Goal: Information Seeking & Learning: Learn about a topic

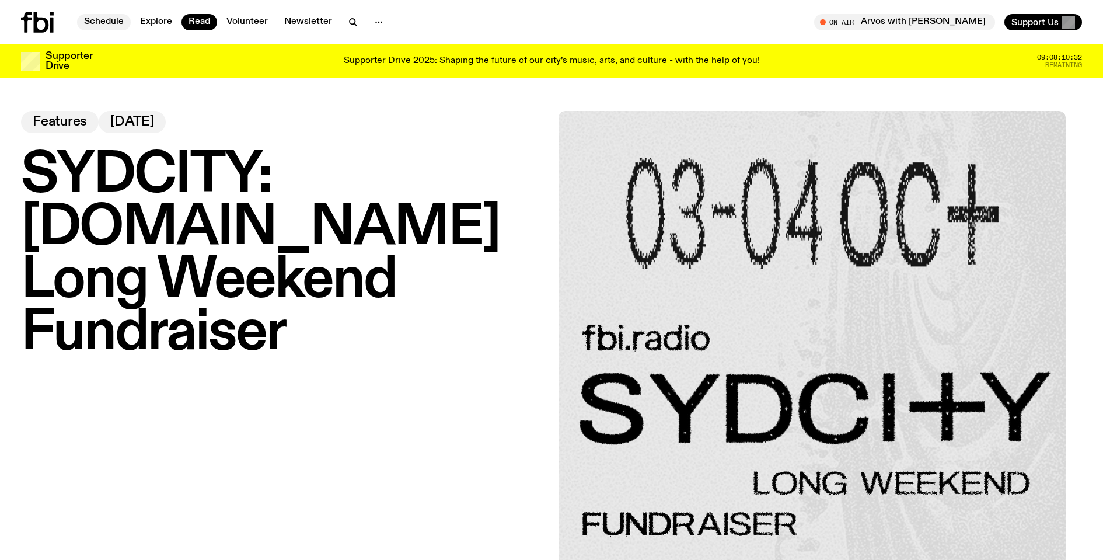
click at [121, 27] on link "Schedule" at bounding box center [104, 22] width 54 height 16
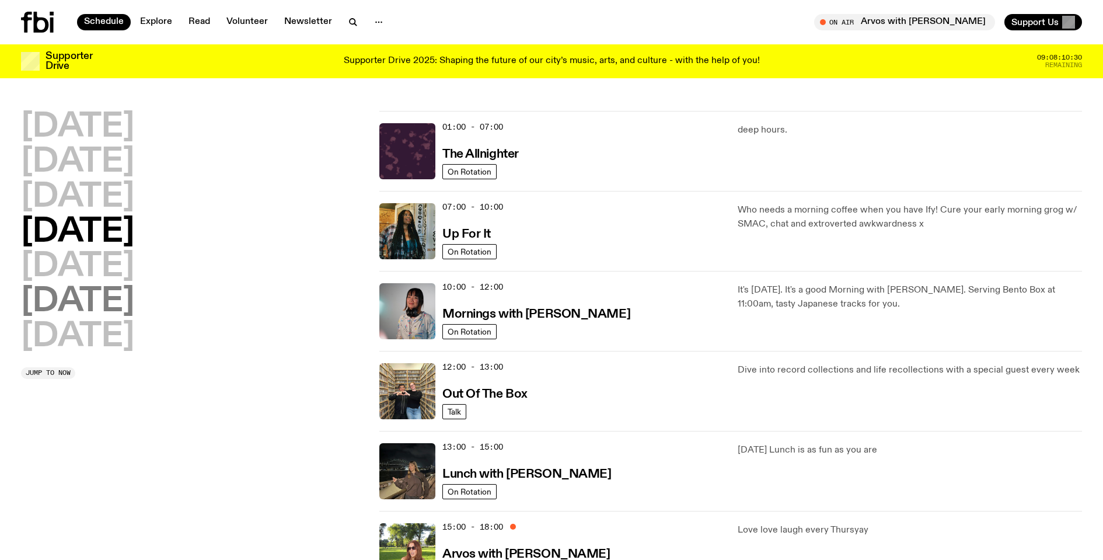
click at [106, 285] on h2 "[DATE]" at bounding box center [77, 301] width 113 height 33
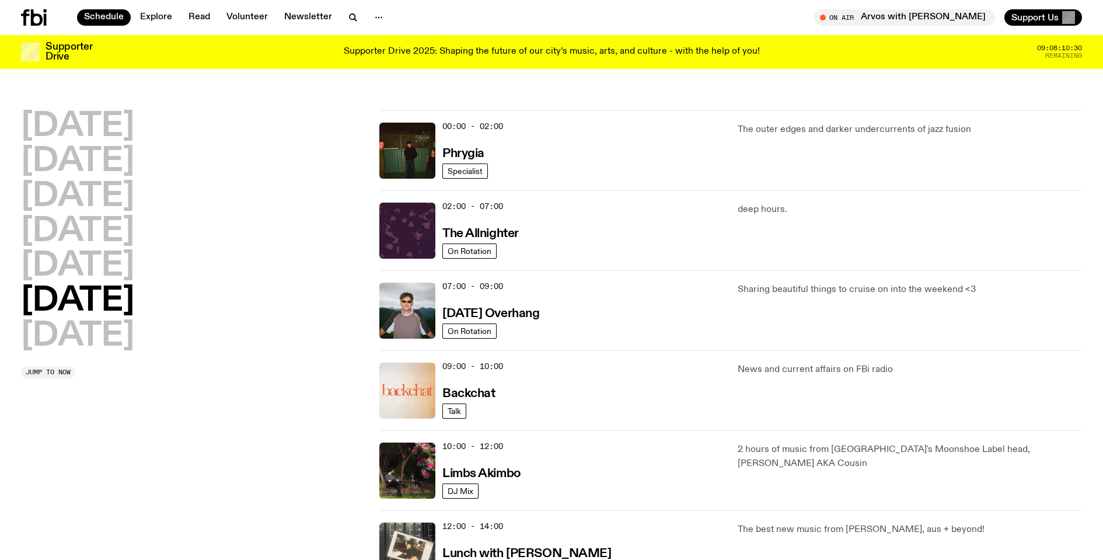
scroll to position [32, 0]
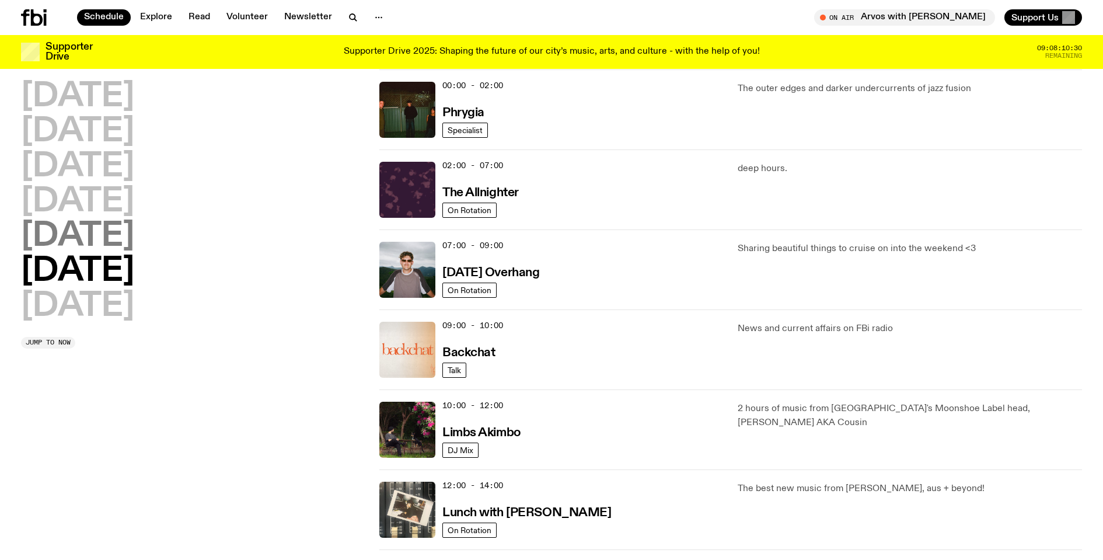
click at [102, 253] on h2 "[DATE]" at bounding box center [77, 236] width 113 height 33
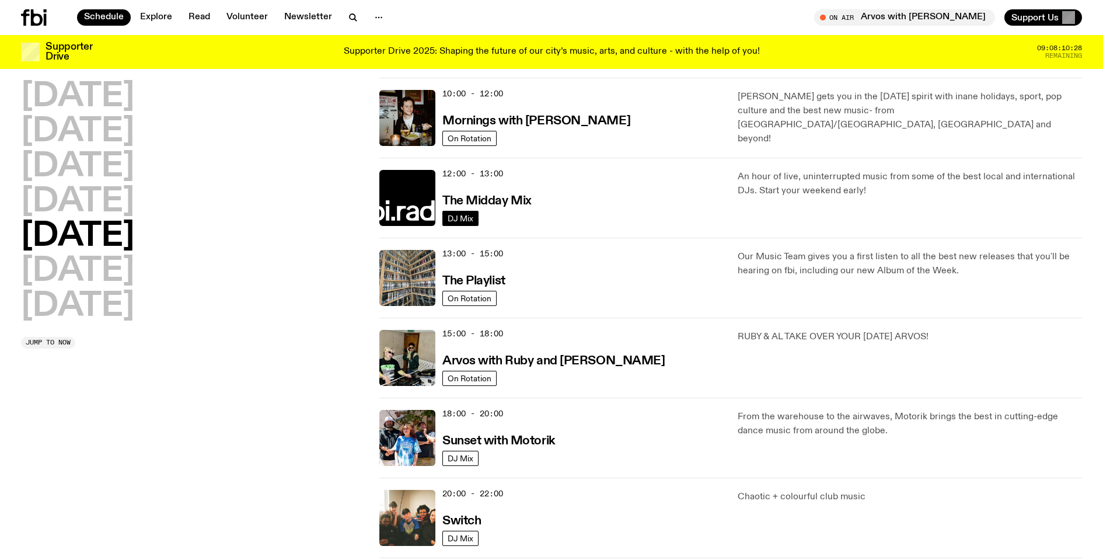
scroll to position [184, 0]
click at [786, 185] on p "An hour of live, uninterrupted music from some of the best local and internatio…" at bounding box center [910, 183] width 344 height 28
click at [514, 203] on h3 "The Midday Mix" at bounding box center [486, 200] width 89 height 12
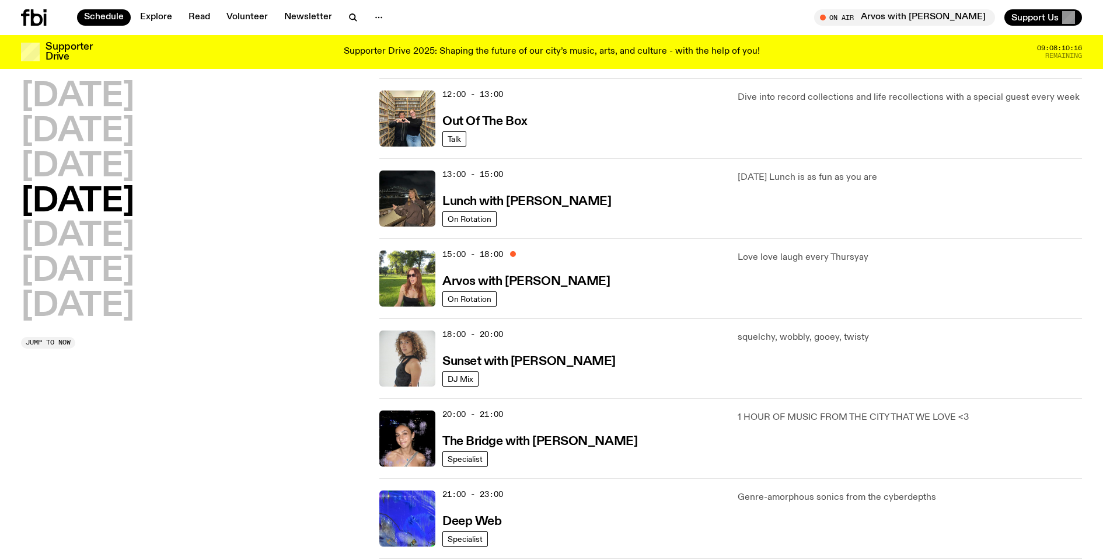
scroll to position [264, 0]
